Goal: Information Seeking & Learning: Learn about a topic

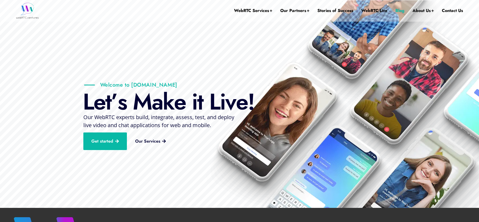
click at [402, 10] on link "Blog" at bounding box center [399, 10] width 9 height 21
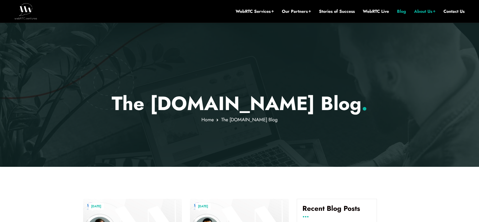
scroll to position [134, 0]
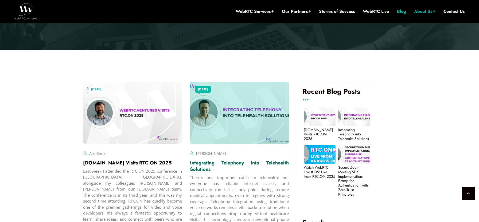
click at [203, 168] on link "Integrating Telephony into Telehealth Solutions" at bounding box center [239, 166] width 99 height 13
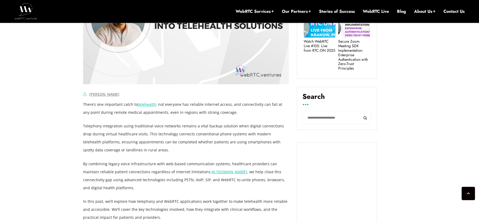
scroll to position [313, 0]
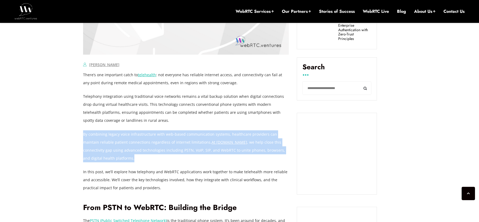
drag, startPoint x: 105, startPoint y: 157, endPoint x: 84, endPoint y: 133, distance: 32.0
click at [84, 133] on p "By combining legacy voice infrastructure with web-based communication systems, …" at bounding box center [186, 147] width 206 height 32
copy p "By combining legacy voice infrastructure with web-based communication systems, …"
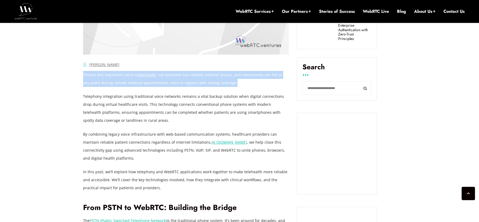
drag, startPoint x: 172, startPoint y: 79, endPoint x: 83, endPoint y: 76, distance: 88.5
click at [83, 76] on p "There’s one important catch to telehealth : not everyone has reliable internet …" at bounding box center [186, 79] width 206 height 16
copy p "There’s one important catch to telehealth : not everyone has reliable internet …"
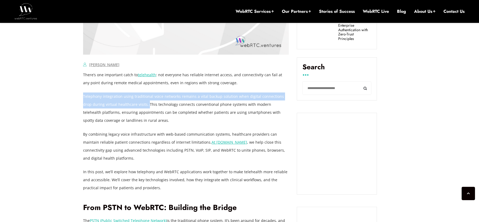
drag, startPoint x: 138, startPoint y: 104, endPoint x: 83, endPoint y: 98, distance: 55.3
click at [83, 98] on p "Telephony integration using traditional voice networks remains a vital backup s…" at bounding box center [186, 109] width 206 height 32
copy p "Telephony integration using traditional voice networks remains a vital backup s…"
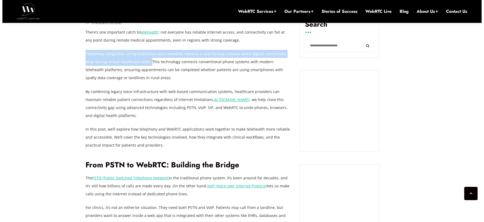
scroll to position [356, 0]
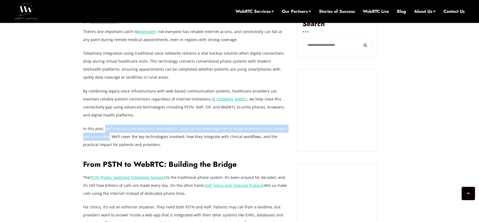
drag, startPoint x: 109, startPoint y: 137, endPoint x: 104, endPoint y: 131, distance: 7.0
click at [104, 131] on p "In this post, we’ll explore how telephony and WebRTC applications work together…" at bounding box center [186, 137] width 206 height 24
copy p "we’ll explore how telephony and WebRTC applications work together to make teleh…"
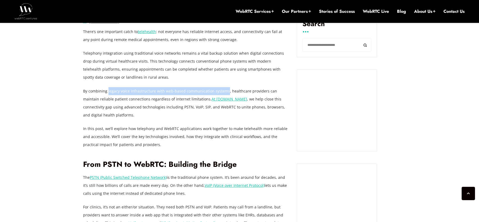
drag, startPoint x: 112, startPoint y: 92, endPoint x: 225, endPoint y: 91, distance: 113.2
click at [225, 91] on p "By combining legacy voice infrastructure with web-based communication systems, …" at bounding box center [186, 103] width 206 height 32
copy p "legacy voice infrastructure with web-based communication systems"
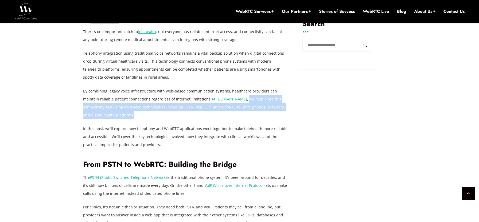
drag, startPoint x: 229, startPoint y: 99, endPoint x: 229, endPoint y: 111, distance: 12.0
click at [229, 111] on p "By combining legacy voice infrastructure with web-based communication systems, …" at bounding box center [186, 103] width 206 height 32
copy p "we help close this connectivity gap using advanced technologies including PSTN,…"
